Goal: Task Accomplishment & Management: Manage account settings

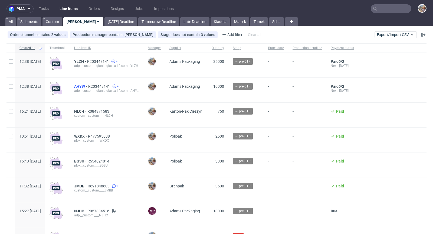
click at [88, 86] on span "AHYW" at bounding box center [81, 86] width 14 height 4
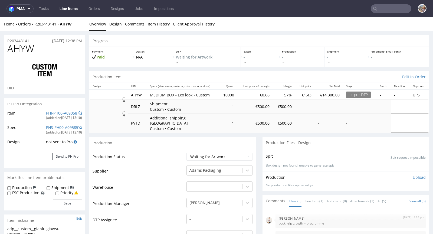
scroll to position [23, 0]
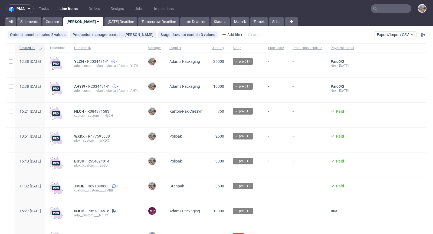
click at [400, 9] on input "text" at bounding box center [391, 8] width 41 height 9
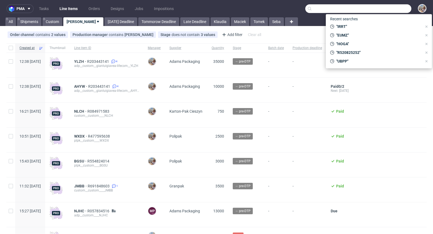
paste input "KGTG"
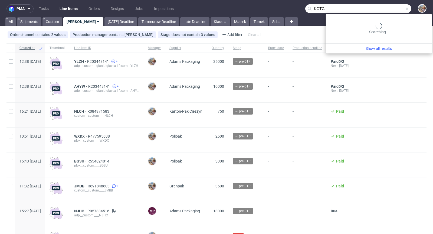
type input "KGTG"
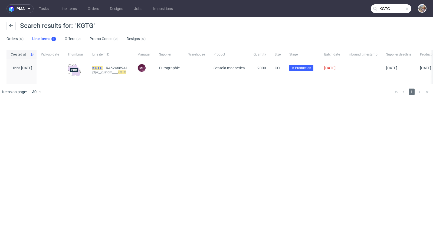
click at [103, 66] on mark "KGTG" at bounding box center [97, 68] width 10 height 4
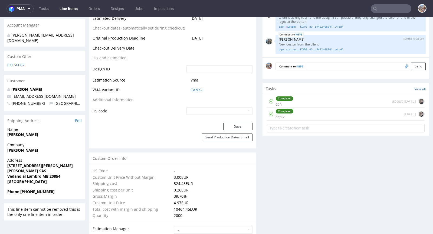
scroll to position [165, 0]
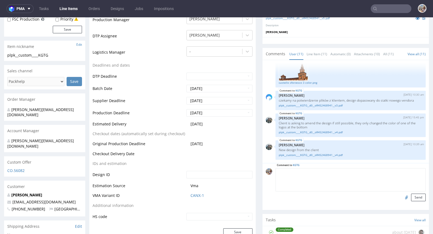
click at [311, 173] on textarea at bounding box center [351, 179] width 150 height 23
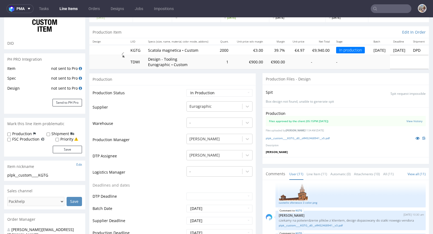
scroll to position [0, 0]
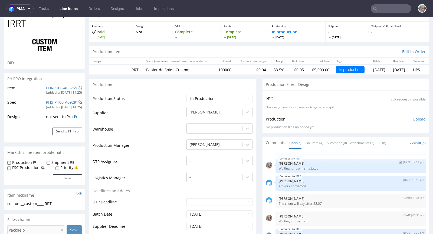
scroll to position [51, 0]
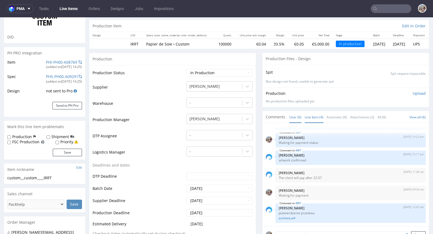
click at [305, 116] on link "Line Item (4)" at bounding box center [314, 117] width 19 height 12
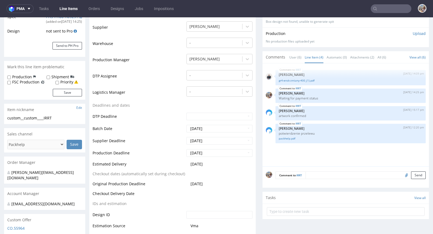
scroll to position [0, 0]
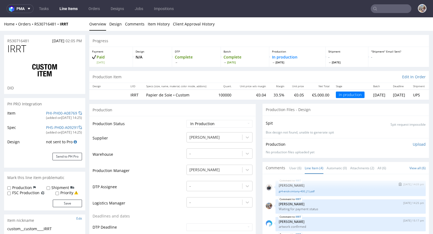
click at [290, 192] on div "IRRT 2nd Jul 25 | 14:09 pm Adrian Margula gr4-ensk-zmiany-400_(1).pdf" at bounding box center [351, 188] width 150 height 15
click at [290, 189] on link "gr4-ensk-zmiany-400_(1).pdf" at bounding box center [351, 191] width 144 height 4
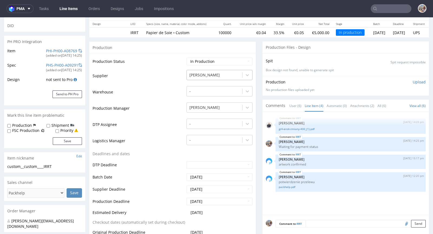
scroll to position [64, 0]
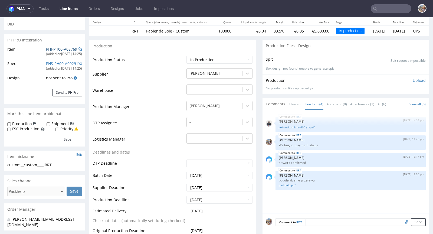
click at [56, 48] on link "PHI-PH00-A08769" at bounding box center [61, 49] width 31 height 5
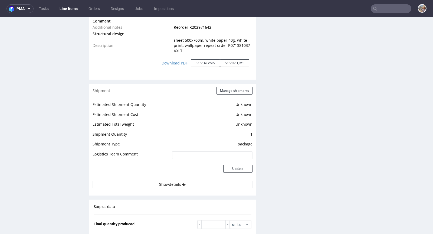
scroll to position [685, 0]
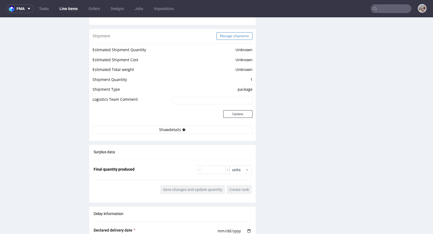
click at [232, 36] on button "Manage shipments" at bounding box center [235, 36] width 36 height 8
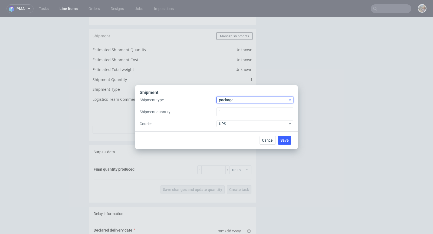
click at [238, 99] on span "package" at bounding box center [253, 99] width 69 height 5
click at [234, 111] on div "pallet" at bounding box center [255, 111] width 73 height 10
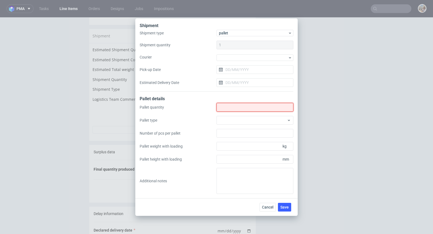
click at [236, 104] on input "Shipment type" at bounding box center [255, 107] width 77 height 9
type input "2"
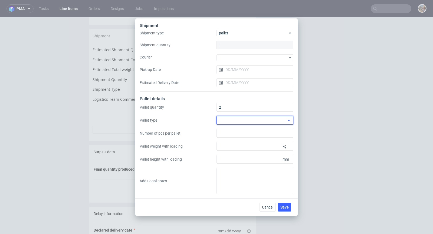
click at [272, 120] on div at bounding box center [255, 120] width 77 height 9
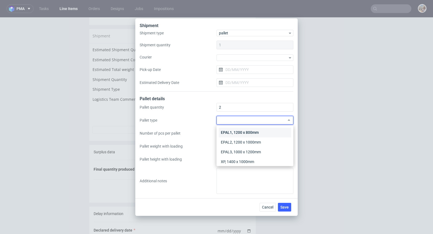
click at [265, 130] on div "EPAL1, 1200 x 800mm" at bounding box center [255, 133] width 73 height 10
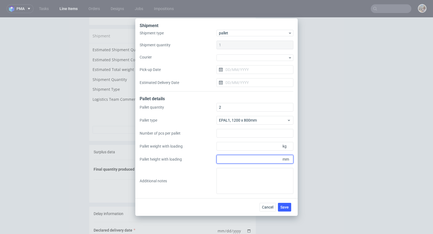
click at [258, 163] on input "Pallet height with loading" at bounding box center [255, 159] width 77 height 9
type input "1600"
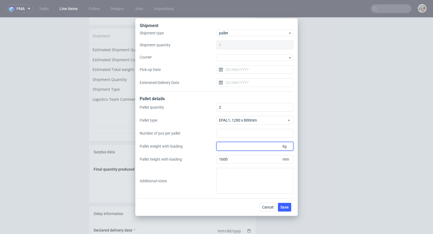
click at [251, 144] on input "Pallet weight with loading" at bounding box center [255, 146] width 77 height 9
type input "800"
click at [288, 208] on span "Save" at bounding box center [285, 207] width 8 height 4
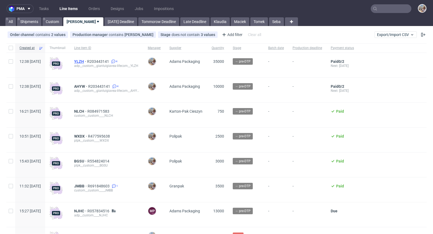
click at [87, 61] on span "YLZH" at bounding box center [80, 61] width 13 height 4
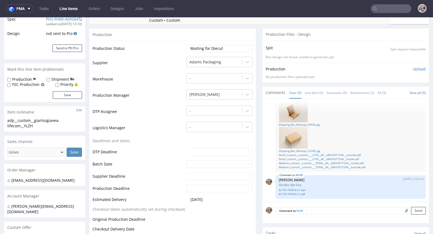
scroll to position [109, 0]
click at [310, 87] on link "Line Item (0)" at bounding box center [314, 93] width 19 height 12
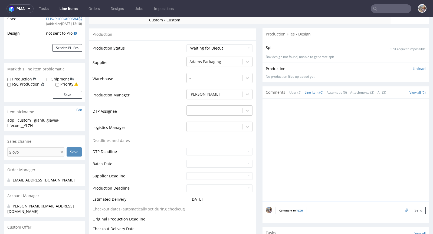
click at [324, 207] on textarea at bounding box center [366, 211] width 119 height 8
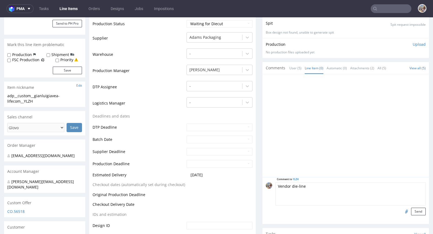
scroll to position [156, 0]
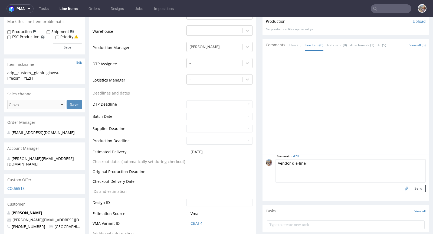
type textarea "Vendor die-line"
click at [402, 185] on input "file" at bounding box center [406, 188] width 8 height 7
type input "C:\fakepath\kt-732-7050-k-v1.eps"
click at [411, 185] on button "Send" at bounding box center [418, 189] width 15 height 8
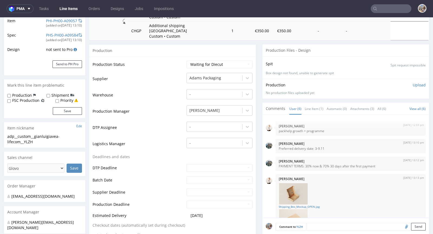
scroll to position [26, 0]
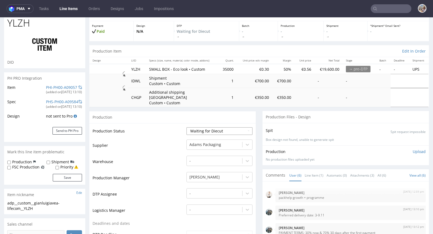
click at [218, 127] on select "Waiting for Artwork Waiting for Diecut Waiting for Mockup Waiting for DTP Waiti…" at bounding box center [220, 131] width 66 height 8
click at [187, 127] on select "Waiting for Artwork Waiting for Diecut Waiting for Mockup Waiting for DTP Waiti…" at bounding box center [220, 131] width 66 height 8
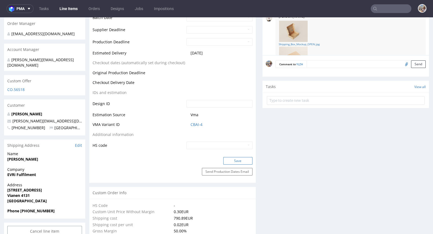
click at [232, 157] on button "Save" at bounding box center [237, 161] width 29 height 8
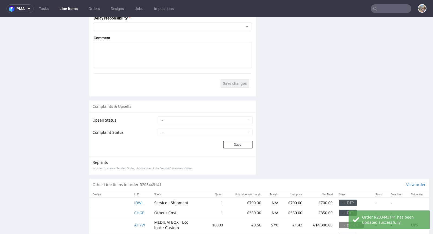
scroll to position [998, 0]
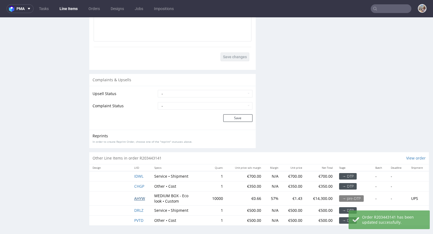
click at [141, 196] on span "AHYW" at bounding box center [139, 198] width 11 height 5
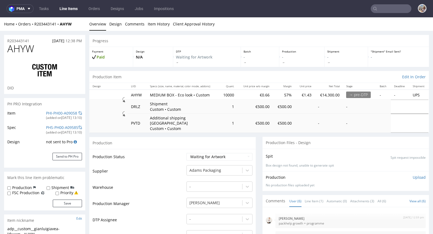
scroll to position [93, 0]
click at [220, 153] on select "Waiting for Artwork Waiting for Diecut Waiting for Mockup Waiting for DTP Waiti…" at bounding box center [220, 157] width 66 height 8
select select "dtp_waiting_for_check"
click at [187, 153] on select "Waiting for Artwork Waiting for Diecut Waiting for Mockup Waiting for DTP Waiti…" at bounding box center [220, 157] width 66 height 8
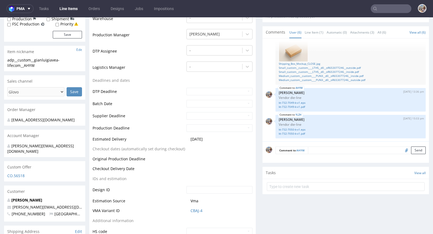
scroll to position [188, 0]
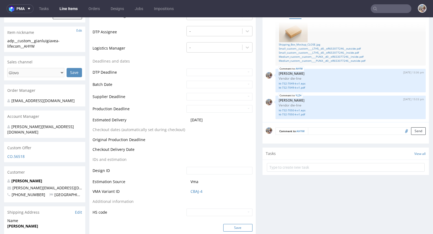
click at [239, 224] on button "Save" at bounding box center [237, 228] width 29 height 8
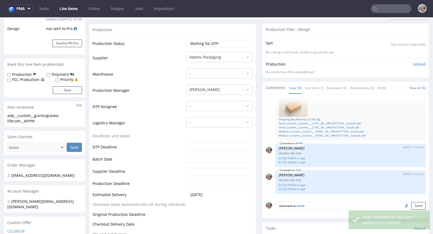
scroll to position [0, 0]
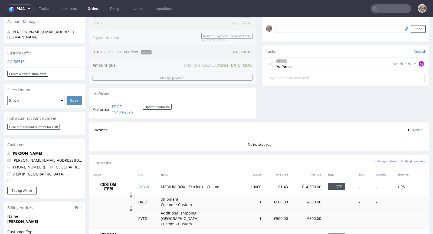
scroll to position [278, 0]
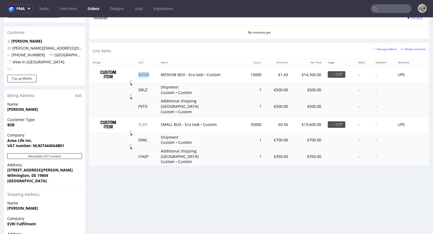
click at [148, 74] on td "AHYW" at bounding box center [146, 74] width 22 height 17
click at [151, 118] on td "YLZH" at bounding box center [146, 124] width 22 height 17
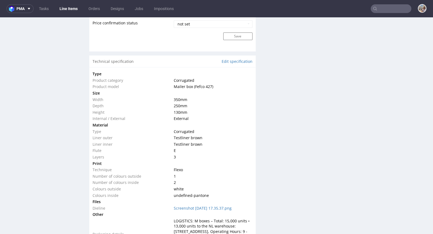
scroll to position [531, 0]
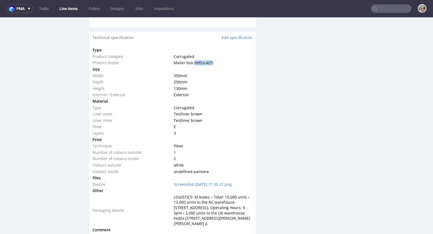
drag, startPoint x: 193, startPoint y: 57, endPoint x: 209, endPoint y: 56, distance: 16.3
click at [209, 60] on span "Mailer box (Fefco 427)" at bounding box center [194, 62] width 40 height 5
copy span "Fefco 427"
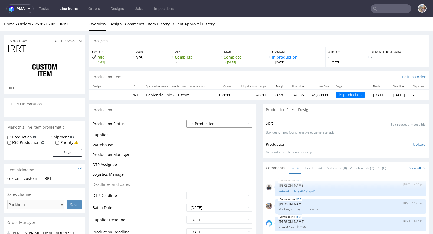
scroll to position [15, 0]
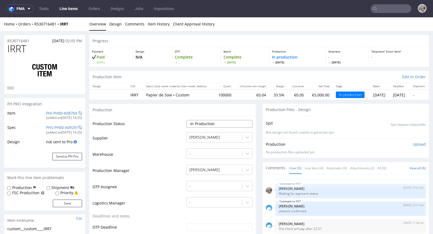
click at [211, 121] on select "Waiting for Artwork Waiting for Diecut Waiting for Mockup Waiting for DTP Waiti…" at bounding box center [220, 124] width 66 height 8
select select "production_complete"
click at [187, 120] on select "Waiting for Artwork Waiting for Diecut Waiting for Mockup Waiting for DTP Waiti…" at bounding box center [220, 124] width 66 height 8
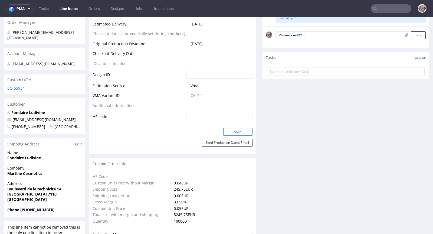
click at [232, 129] on button "Save" at bounding box center [237, 132] width 29 height 8
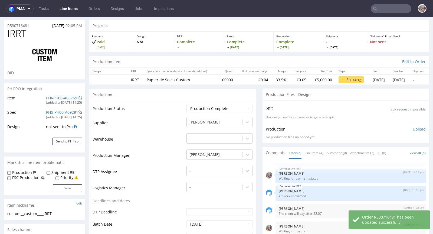
scroll to position [0, 0]
